Goal: Task Accomplishment & Management: Use online tool/utility

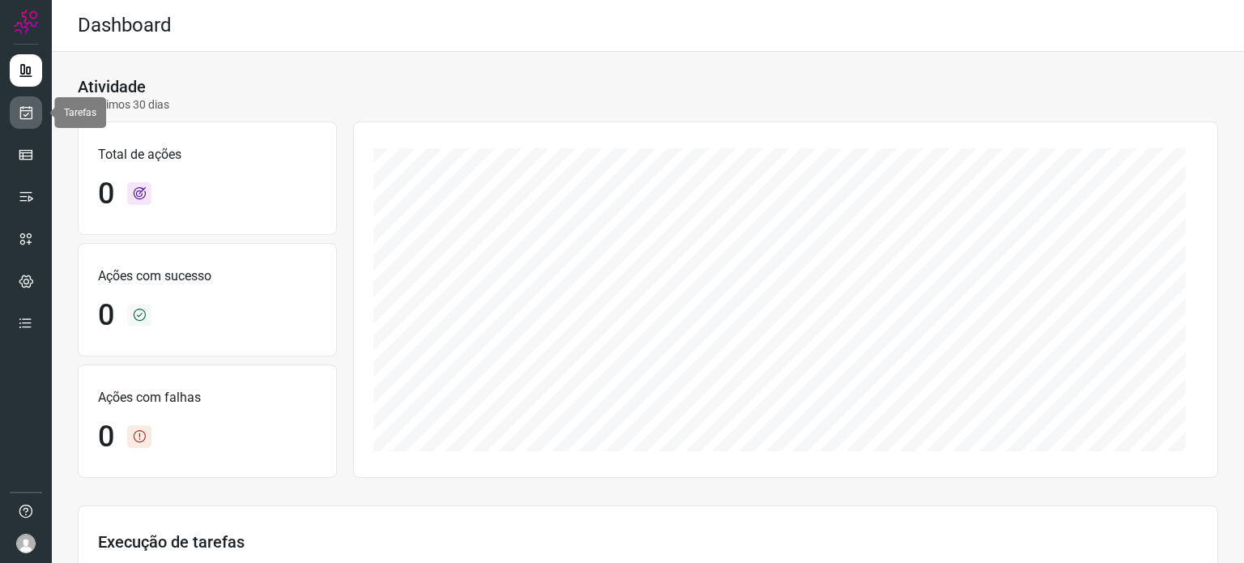
click at [28, 115] on icon at bounding box center [26, 112] width 17 height 16
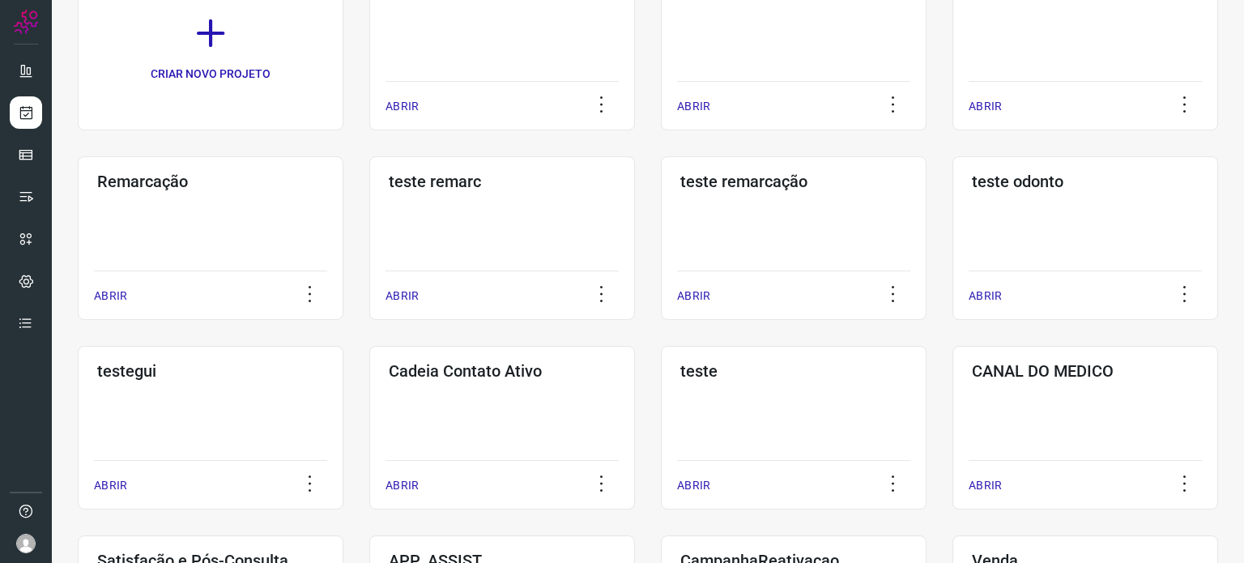
scroll to position [324, 0]
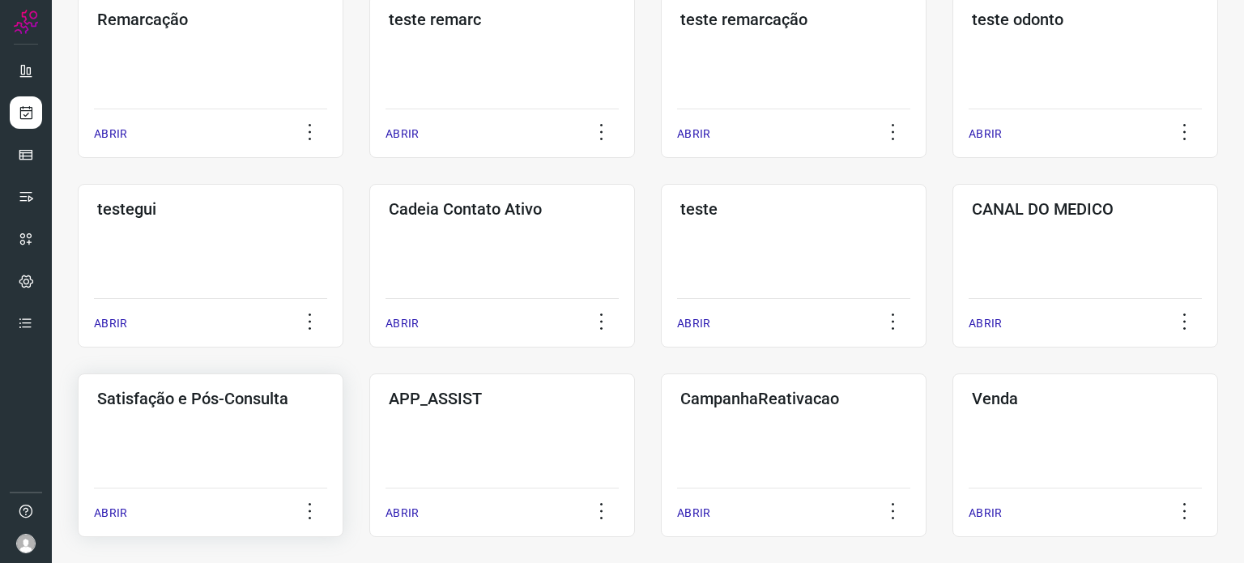
click at [220, 434] on div "Satisfação e Pós-Consulta ABRIR" at bounding box center [211, 455] width 266 height 164
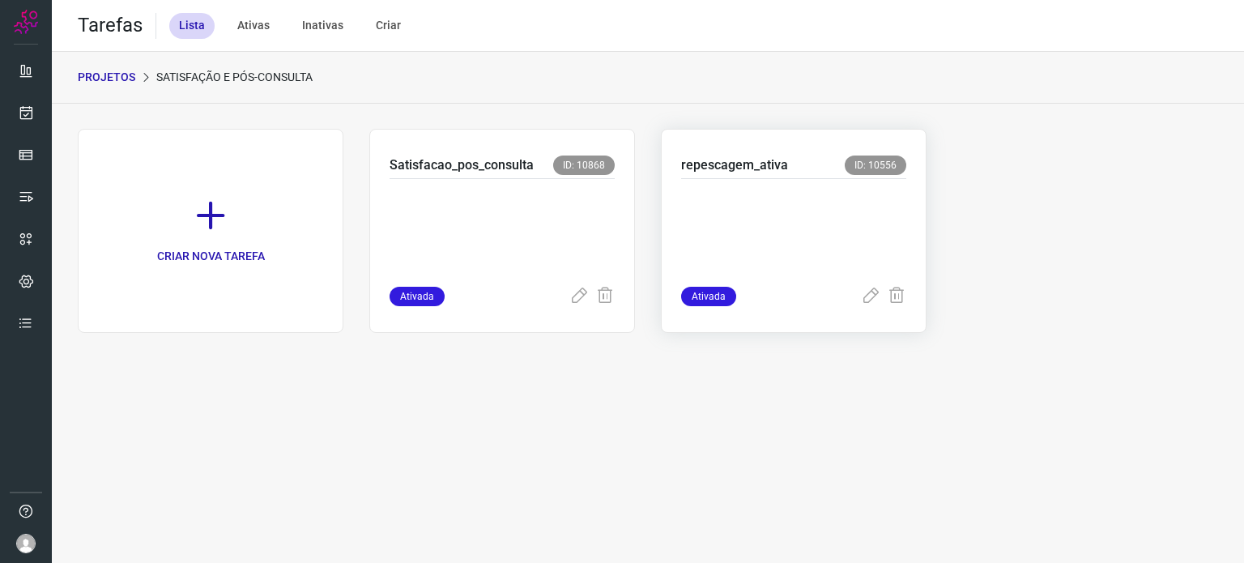
click at [774, 234] on p at bounding box center [793, 229] width 225 height 81
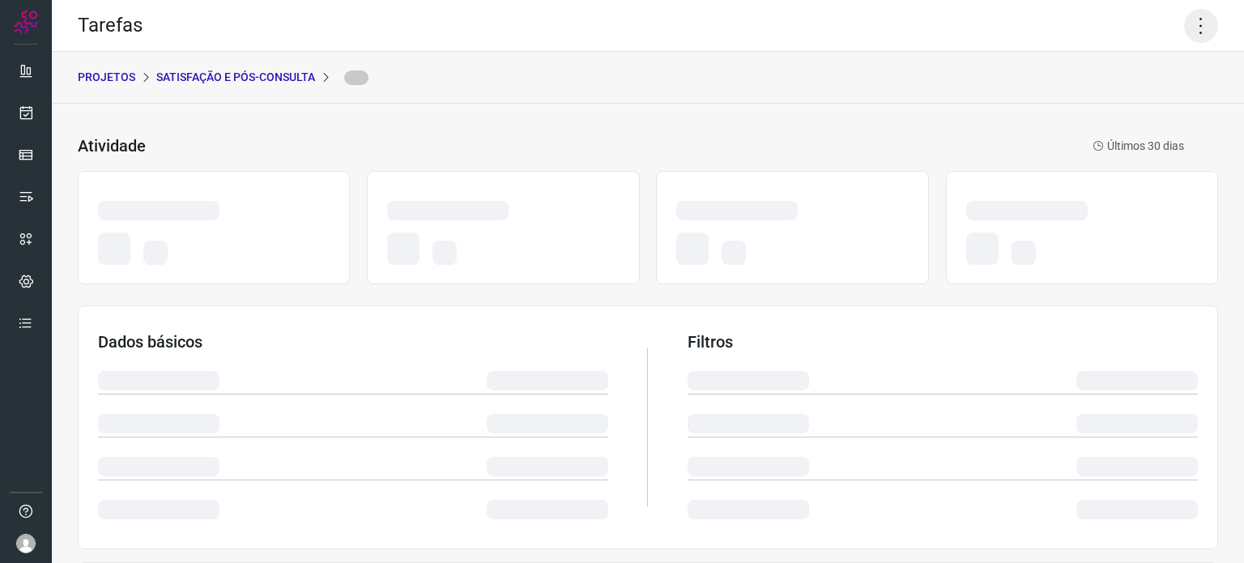
click at [1184, 28] on icon at bounding box center [1201, 26] width 34 height 34
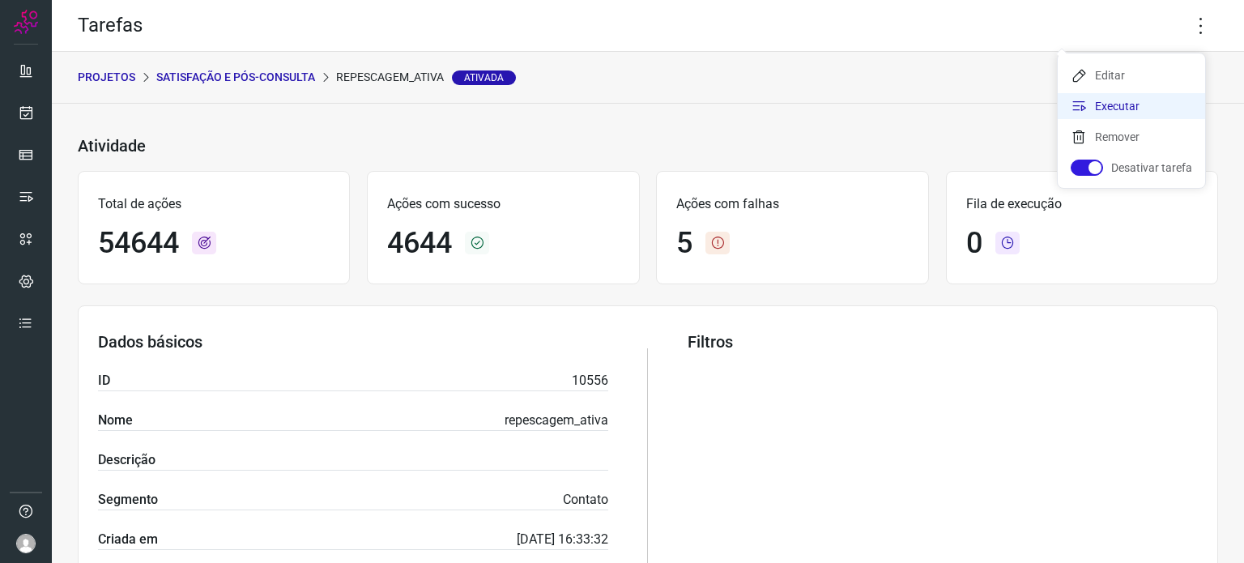
click at [1119, 97] on li "Executar" at bounding box center [1131, 106] width 147 height 26
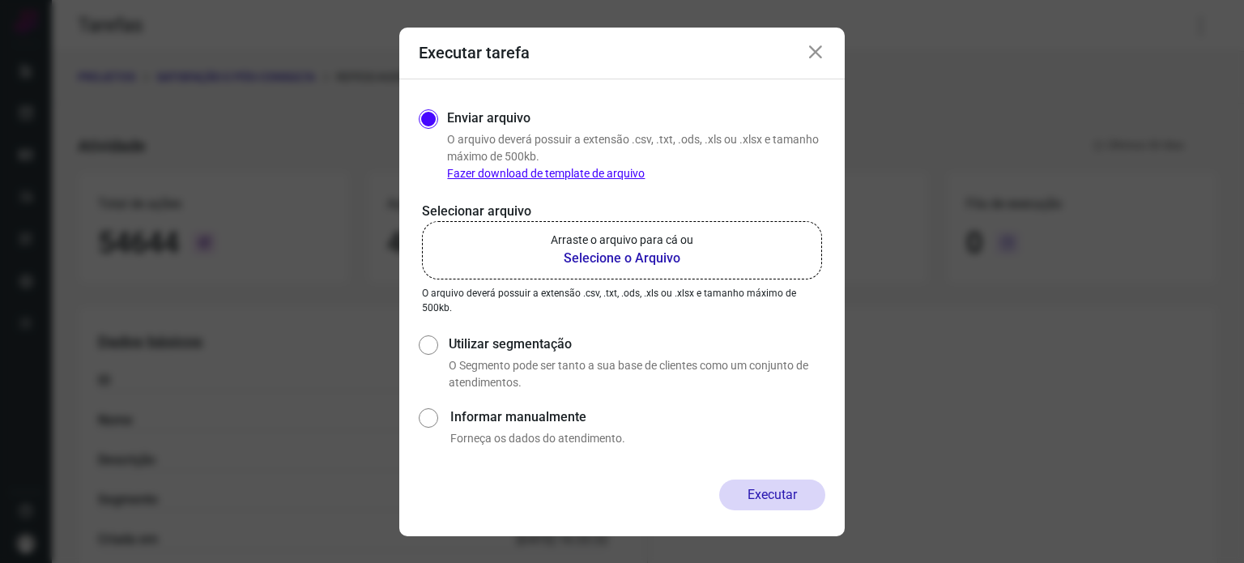
click at [720, 224] on label "Arraste o arquivo para cá ou Selecione o Arquivo" at bounding box center [622, 250] width 400 height 58
click at [0, 0] on input "Arraste o arquivo para cá ou Selecione o Arquivo" at bounding box center [0, 0] width 0 height 0
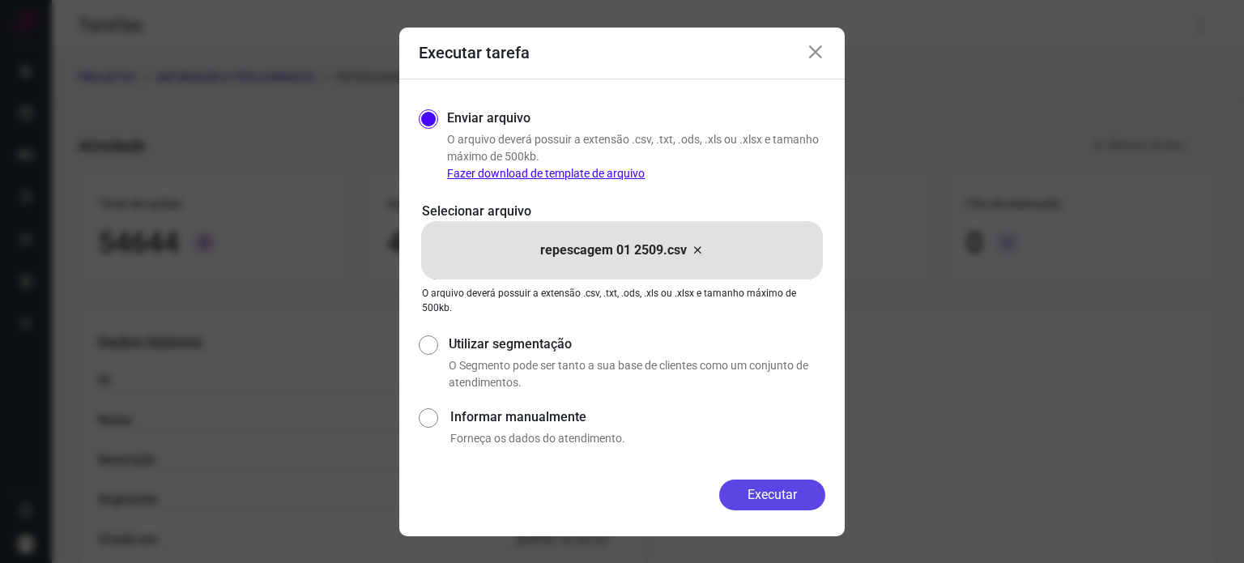
click at [752, 501] on button "Executar" at bounding box center [772, 495] width 106 height 31
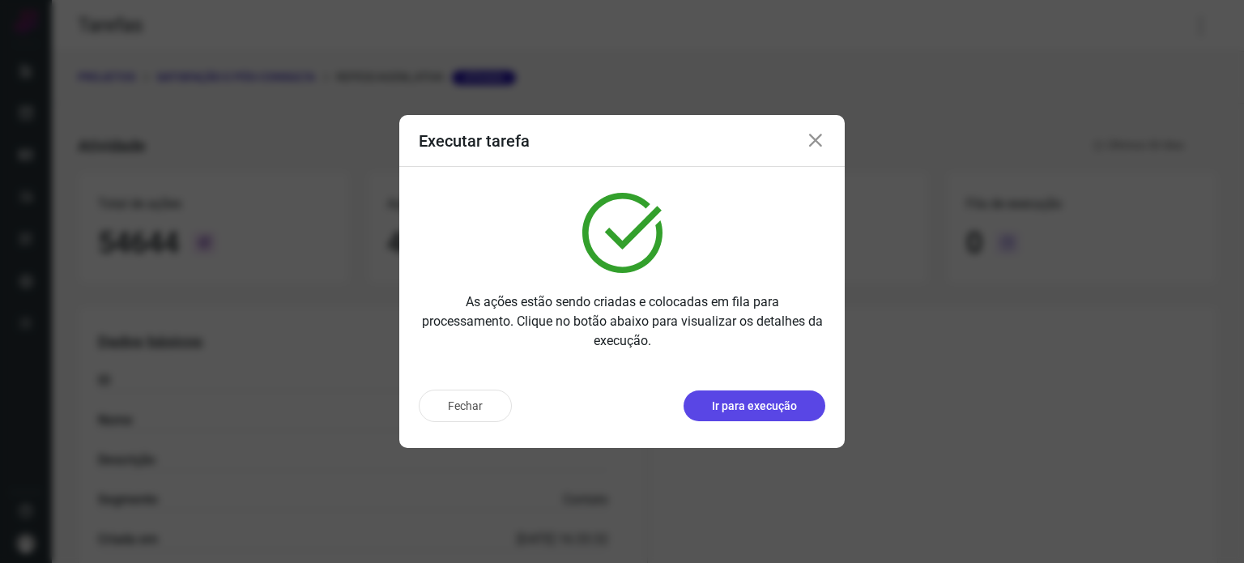
click at [748, 404] on p "Ir para execução" at bounding box center [754, 406] width 85 height 17
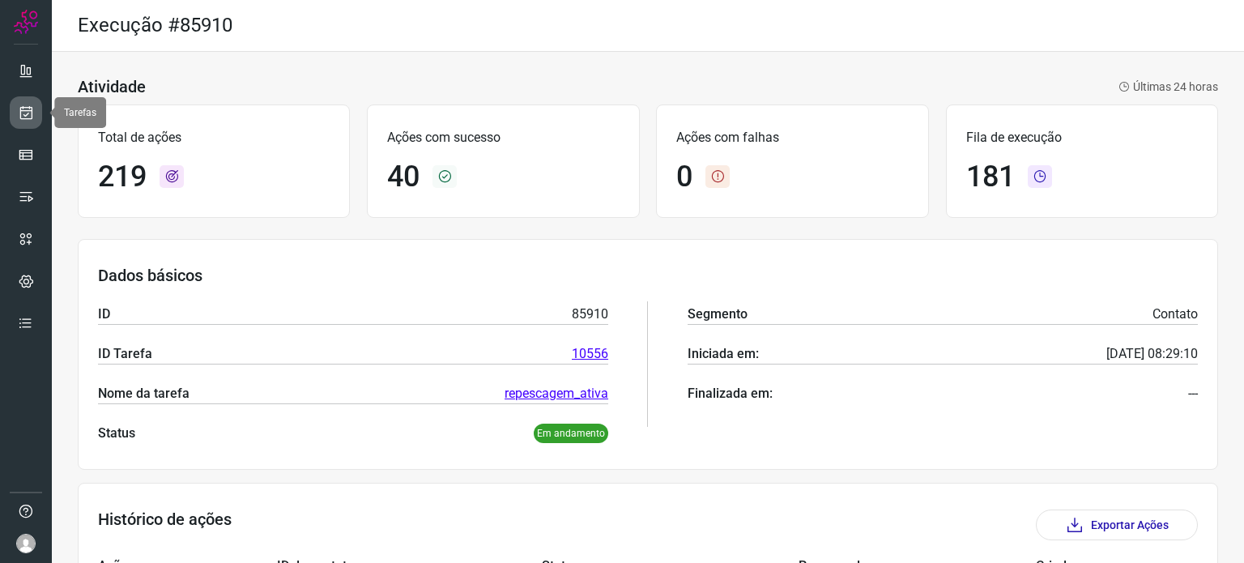
click at [23, 96] on link at bounding box center [26, 112] width 32 height 32
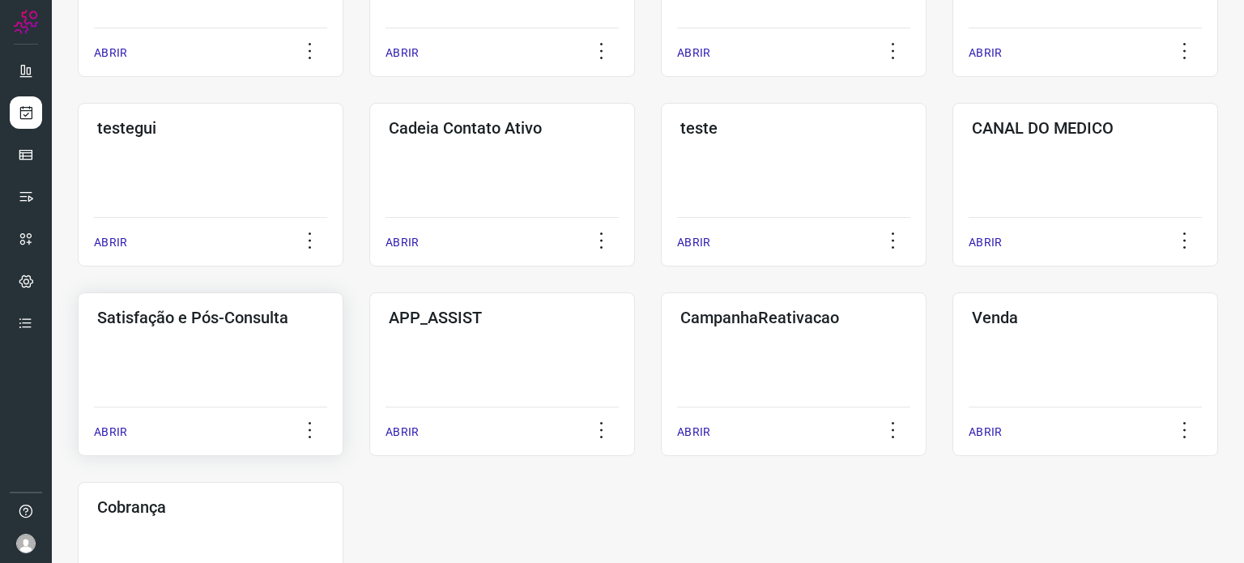
click at [243, 366] on div "Satisfação e Pós-Consulta ABRIR" at bounding box center [211, 374] width 266 height 164
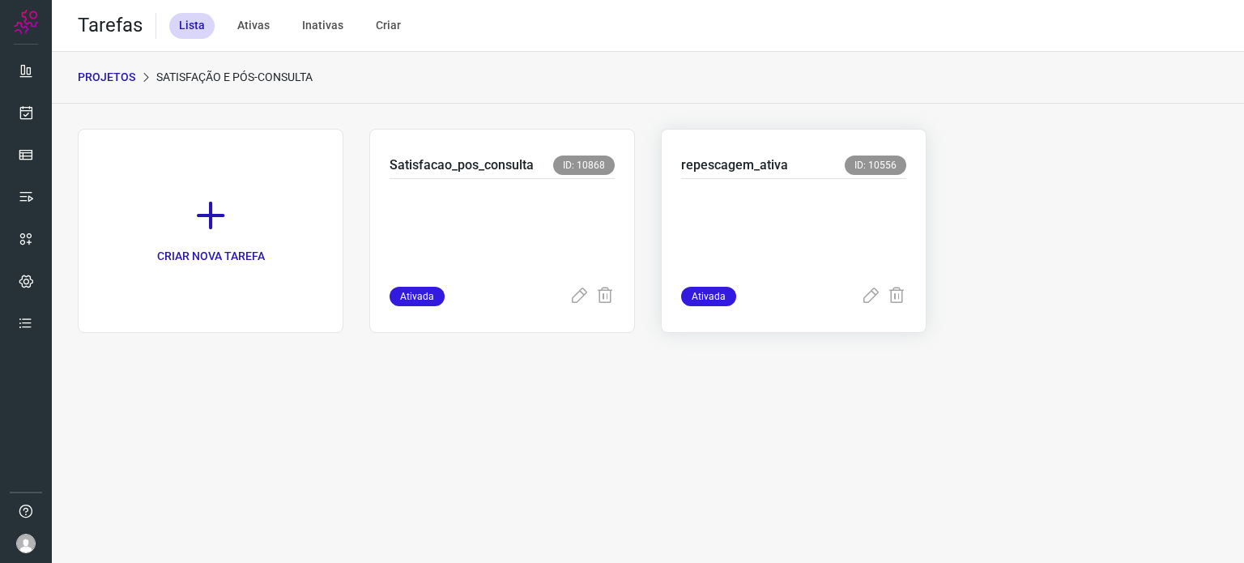
click at [786, 220] on p at bounding box center [793, 229] width 225 height 81
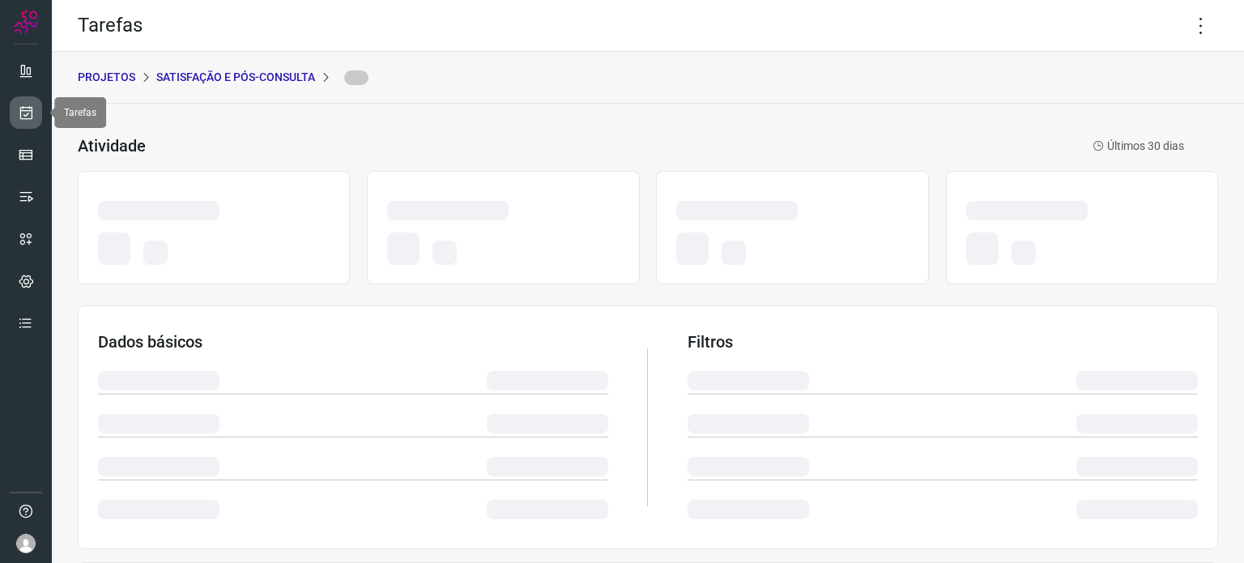
click at [26, 125] on link at bounding box center [26, 112] width 32 height 32
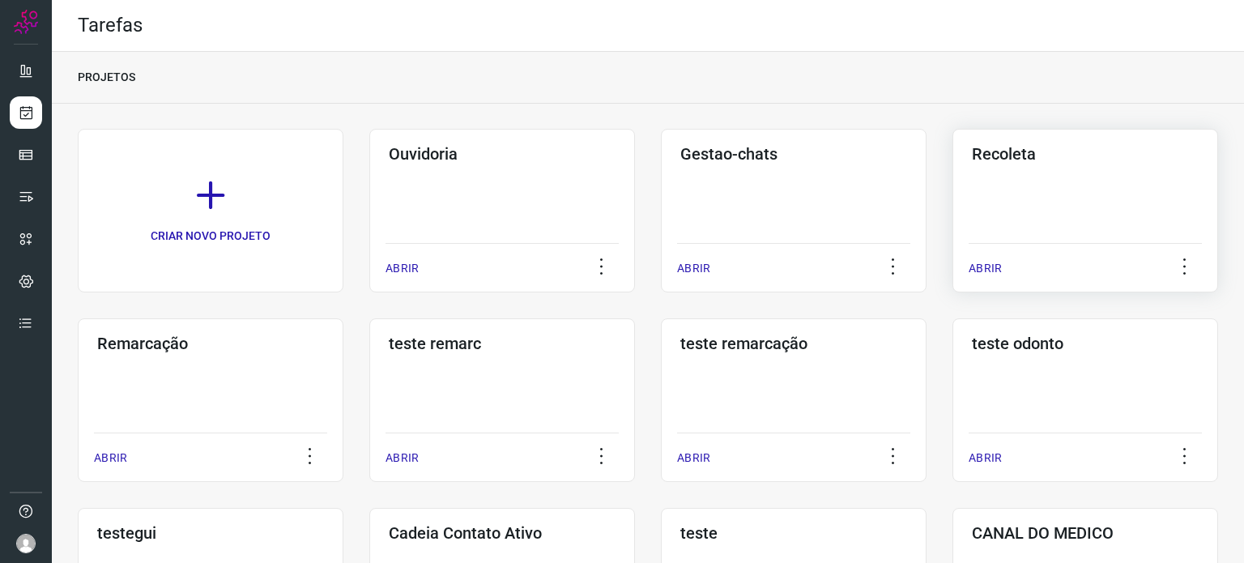
click at [1041, 159] on h3 "Recoleta" at bounding box center [1085, 153] width 227 height 19
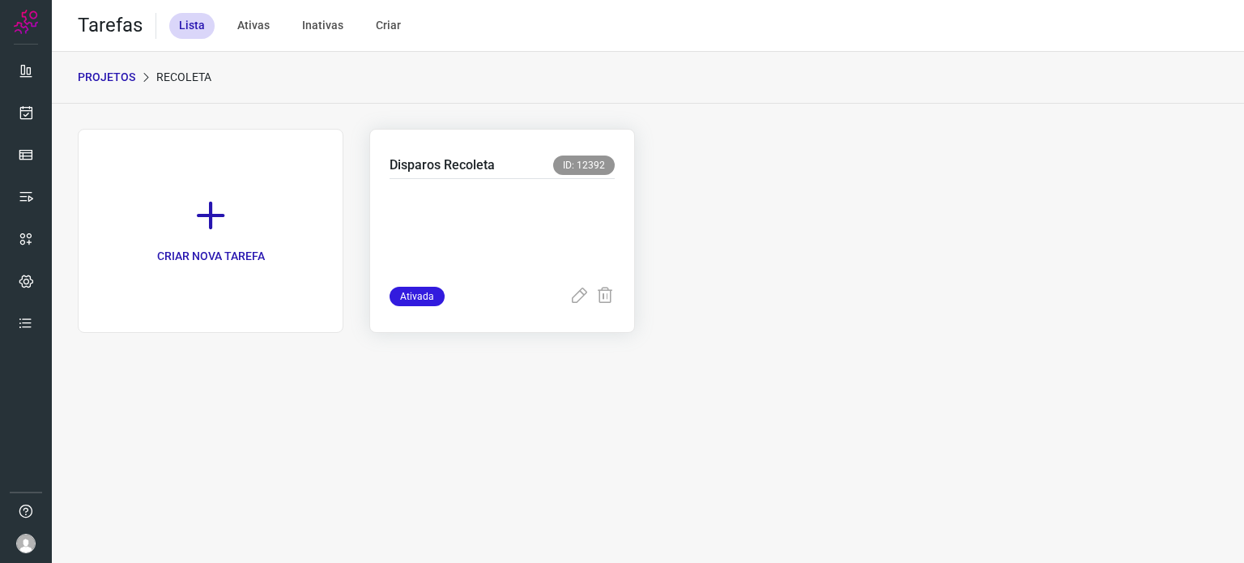
click at [512, 197] on p at bounding box center [502, 229] width 225 height 81
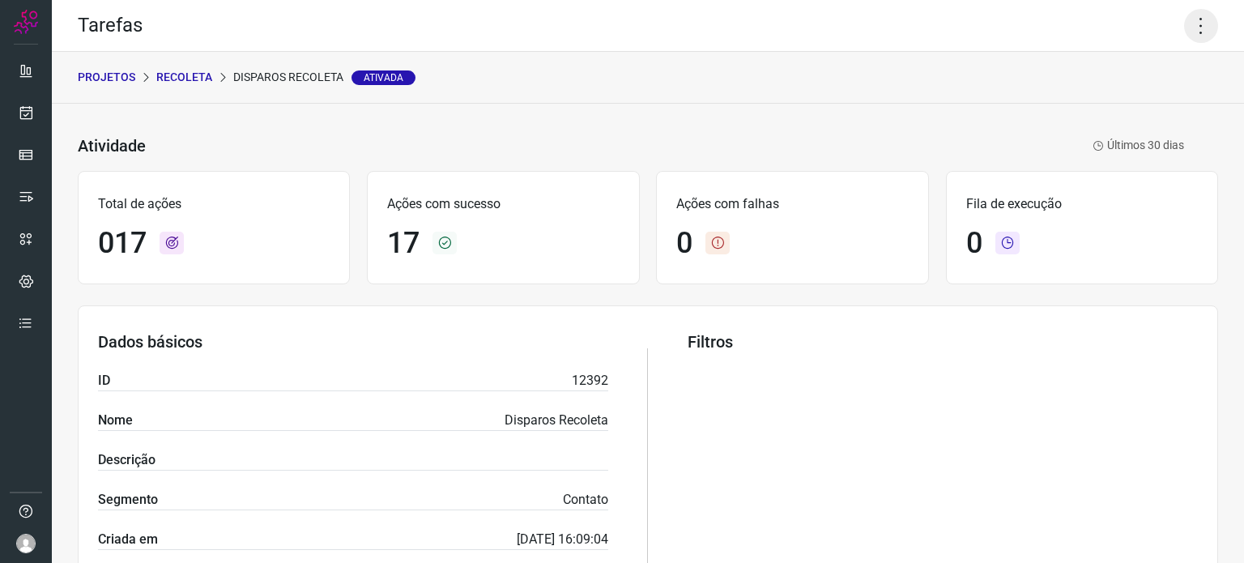
click at [1184, 21] on icon at bounding box center [1201, 26] width 34 height 34
click at [1075, 114] on li "Executar" at bounding box center [1131, 106] width 147 height 26
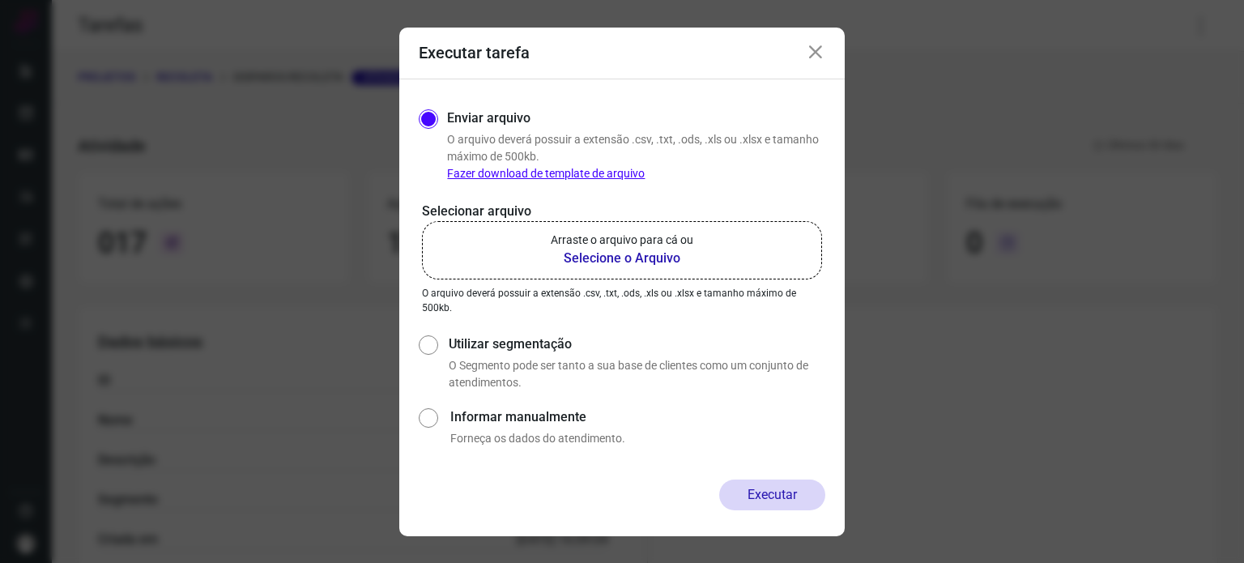
click at [637, 241] on p "Arraste o arquivo para cá ou" at bounding box center [622, 240] width 143 height 17
click at [0, 0] on input "Arraste o arquivo para cá ou Selecione o Arquivo" at bounding box center [0, 0] width 0 height 0
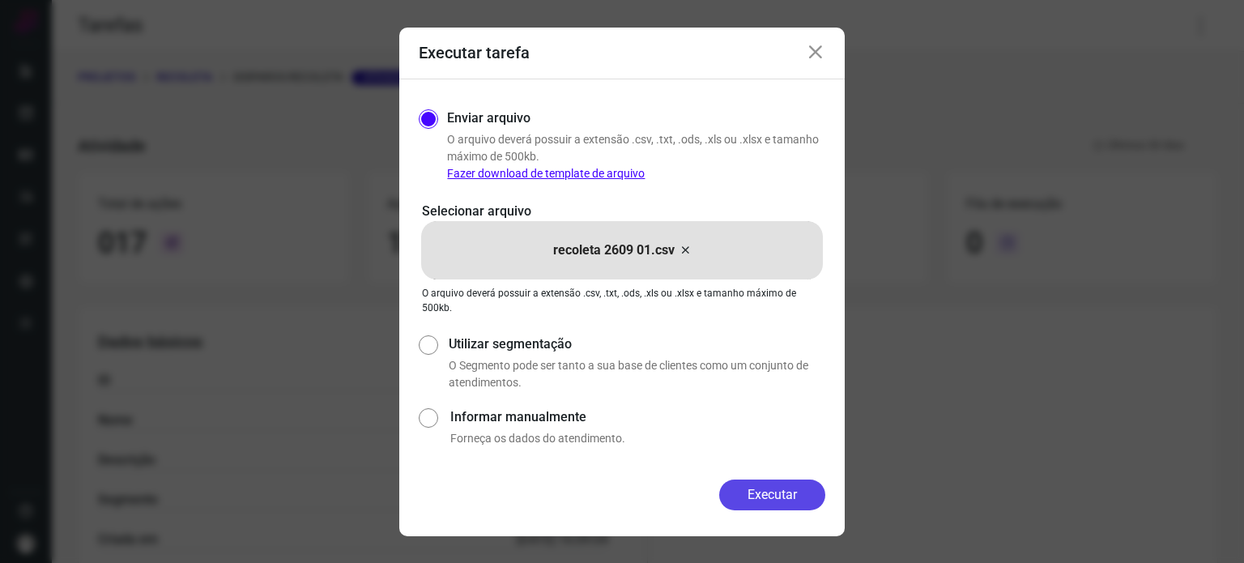
click at [784, 505] on button "Executar" at bounding box center [772, 495] width 106 height 31
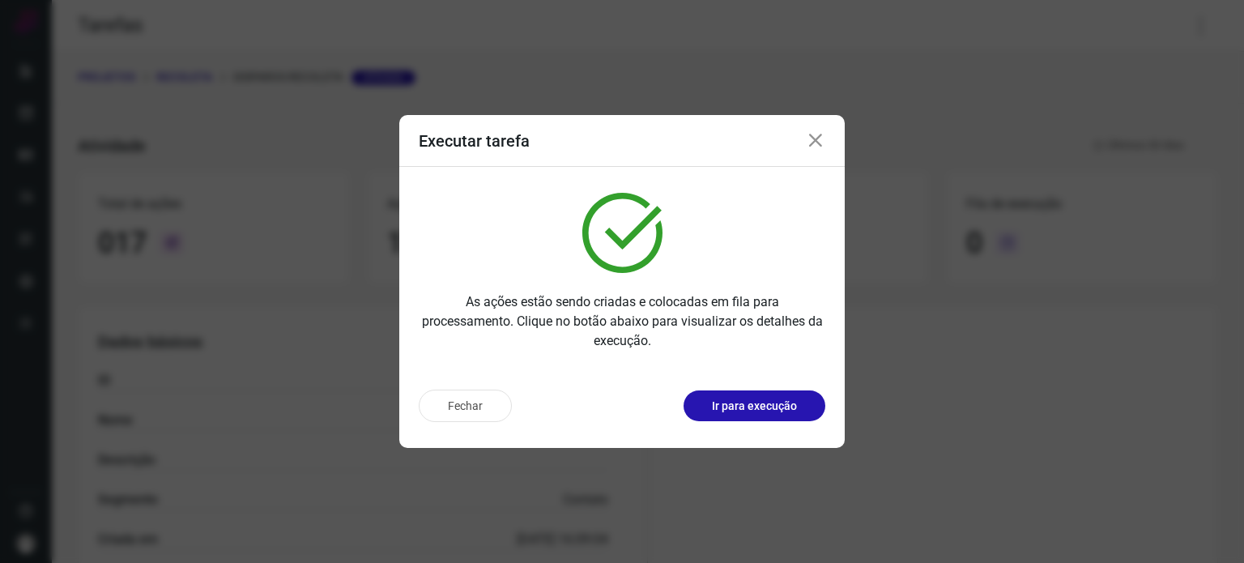
click at [777, 398] on p "Ir para execução" at bounding box center [754, 406] width 85 height 17
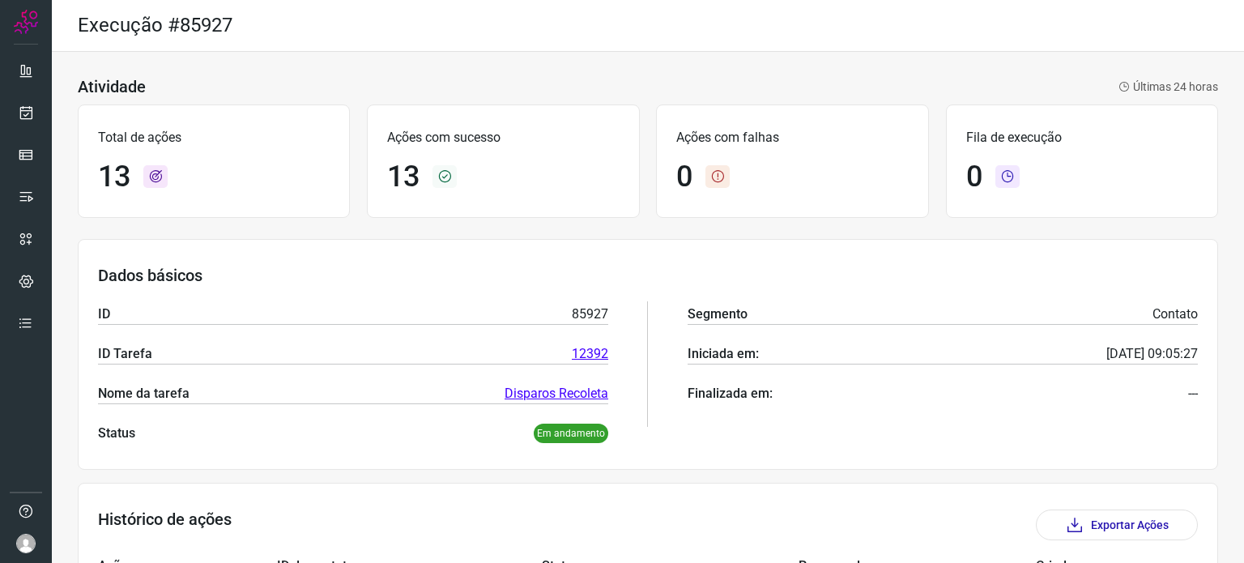
click at [344, 232] on div "Atividade Últimas 24 horas Total de ações 13 Ações com sucesso 13 Ações com fal…" at bounding box center [648, 558] width 1192 height 1013
